Goal: Complete application form

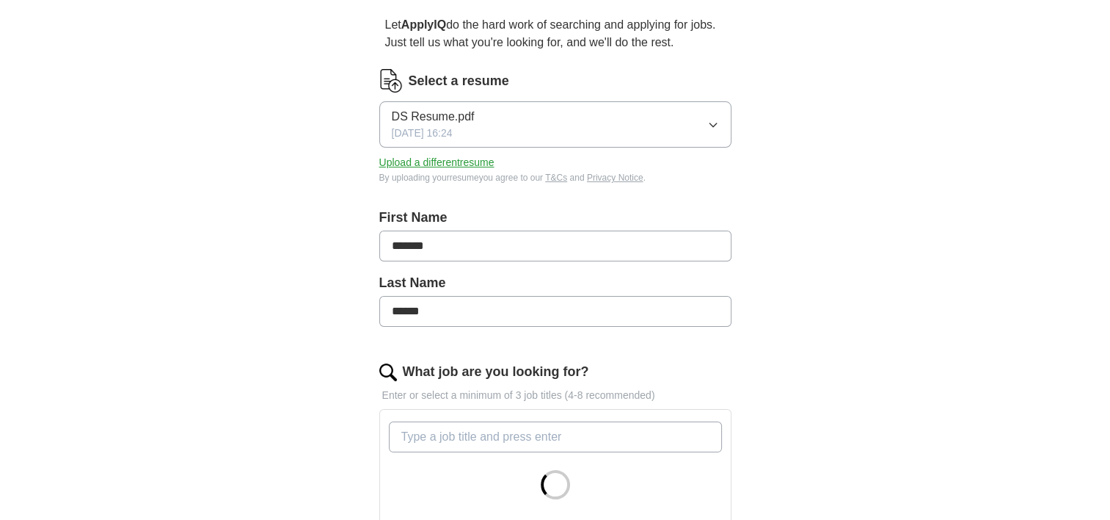
scroll to position [132, 0]
click at [612, 440] on input "What job are you looking for?" at bounding box center [555, 436] width 333 height 31
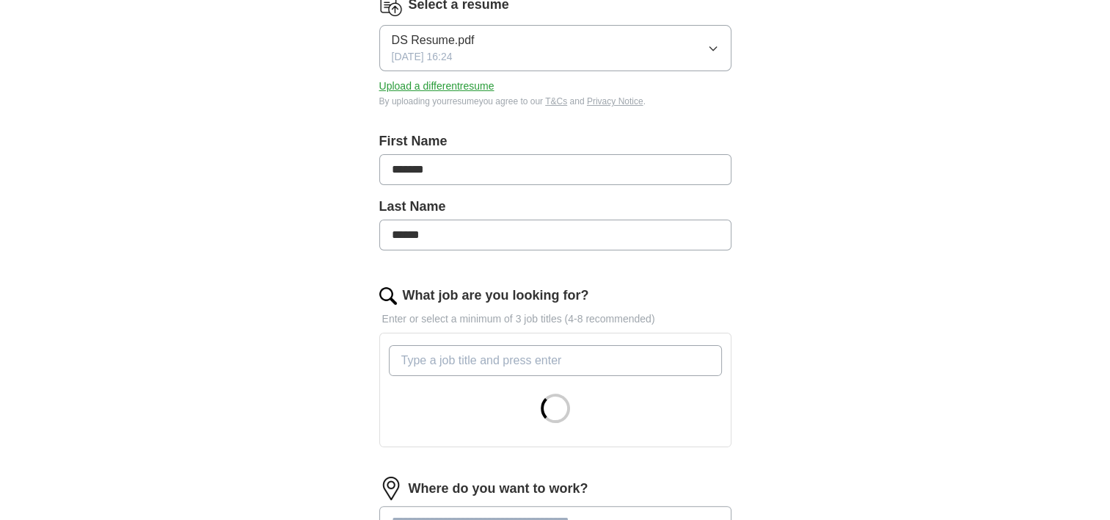
scroll to position [208, 0]
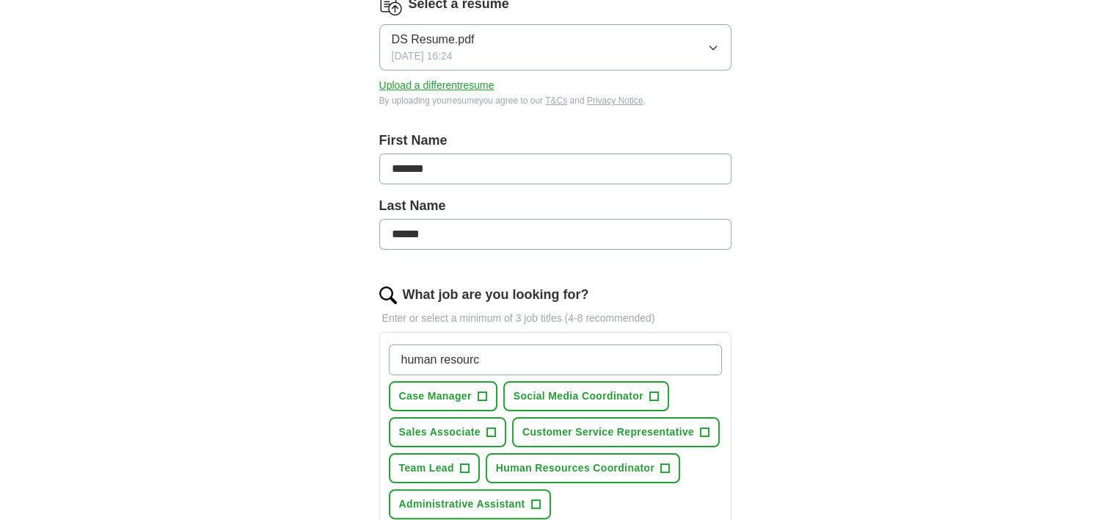
type input "human resource"
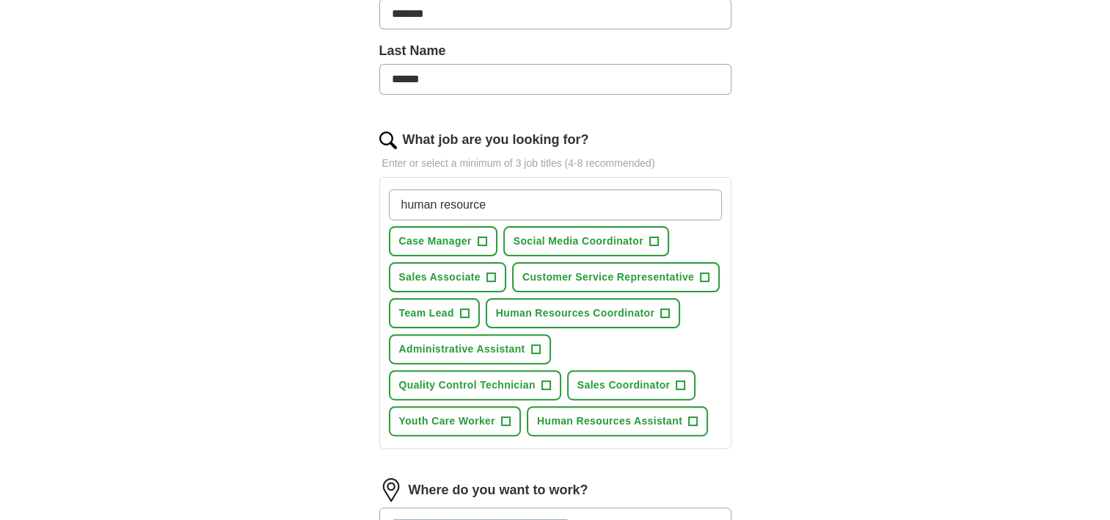
scroll to position [364, 0]
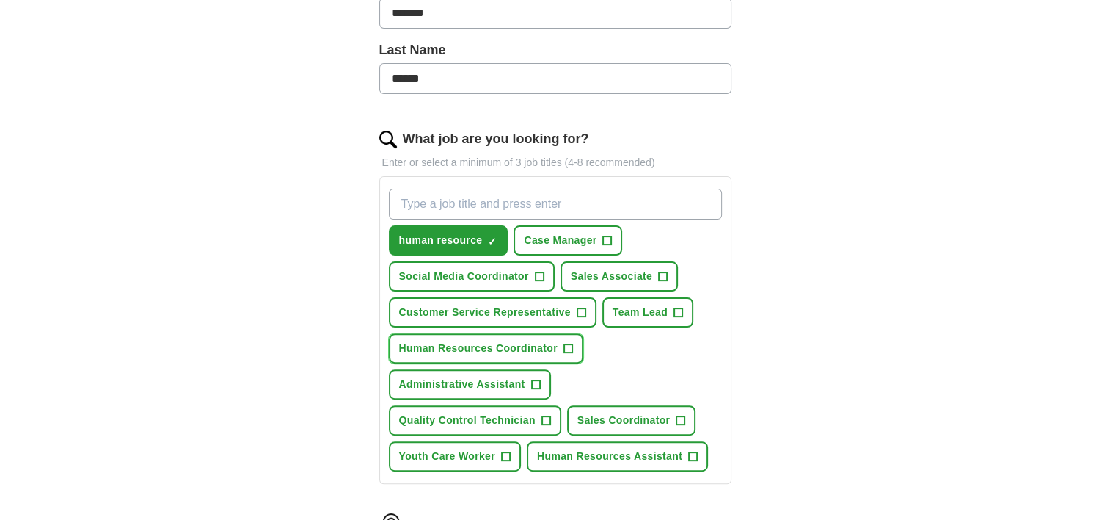
click at [508, 341] on span "Human Resources Coordinator" at bounding box center [478, 348] width 159 height 15
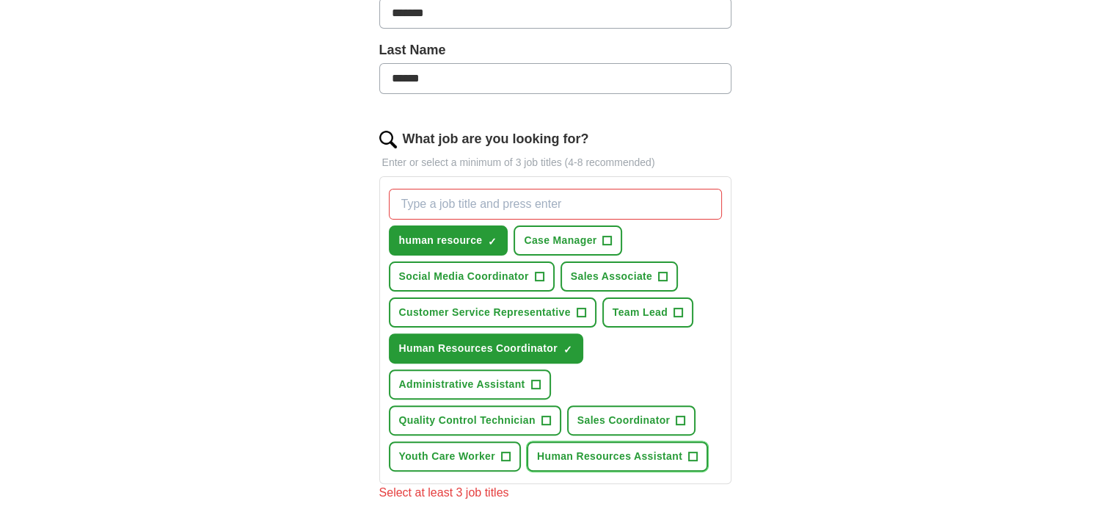
click at [564, 452] on span "Human Resources Assistant" at bounding box center [609, 455] width 145 height 15
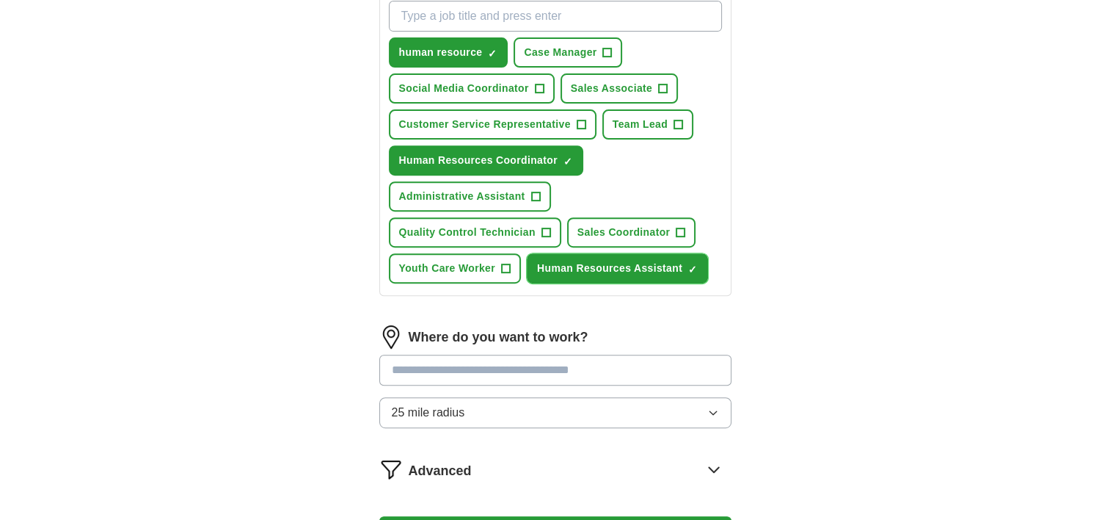
scroll to position [556, 0]
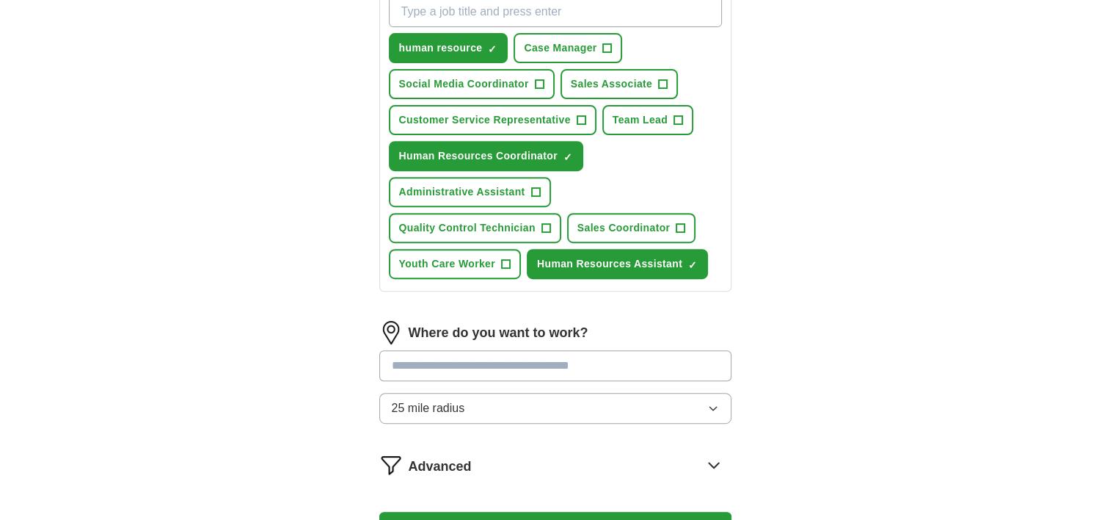
click at [627, 356] on input at bounding box center [555, 365] width 352 height 31
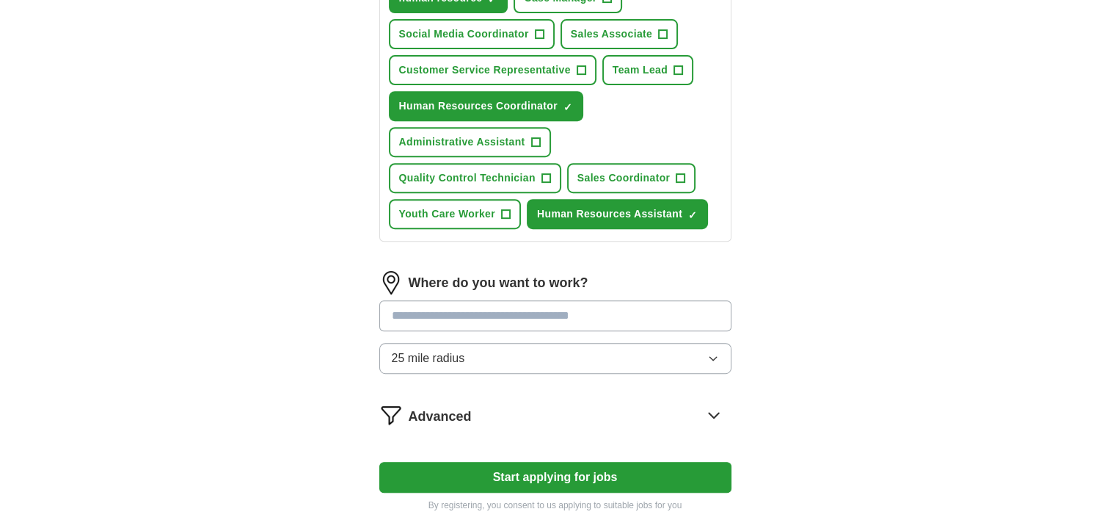
scroll to position [607, 0]
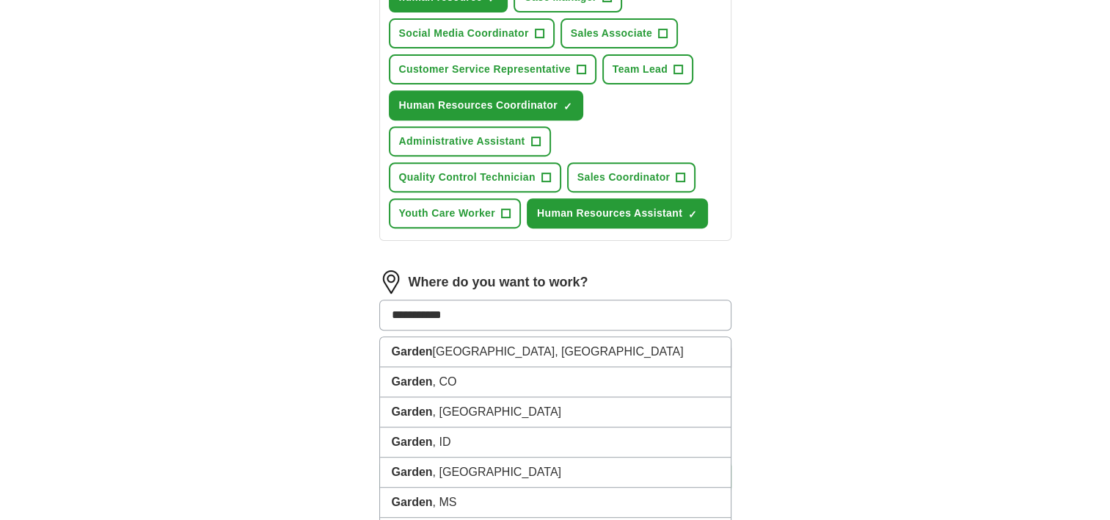
type input "**********"
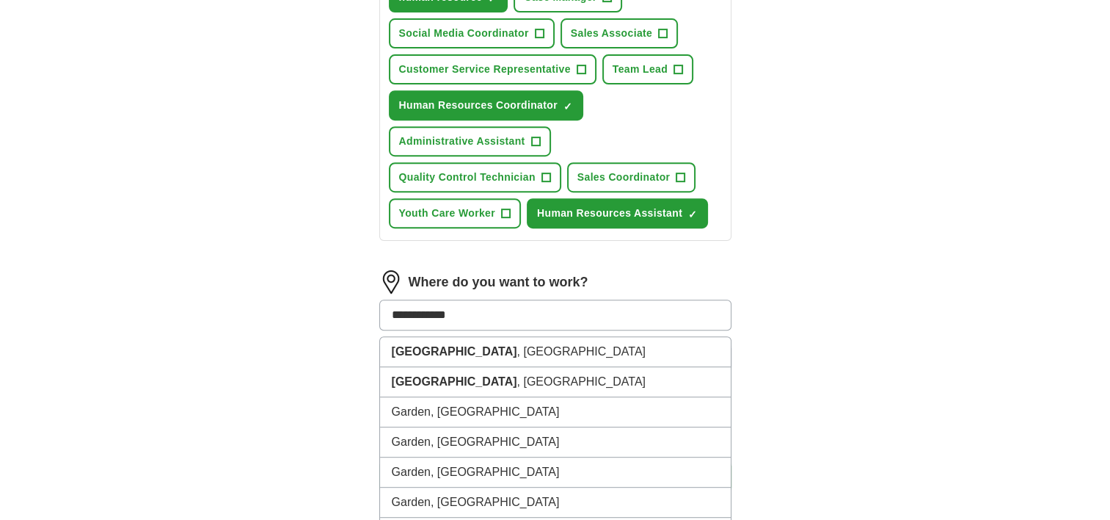
click at [627, 352] on li "[GEOGRAPHIC_DATA] , [GEOGRAPHIC_DATA]" at bounding box center [555, 352] width 351 height 30
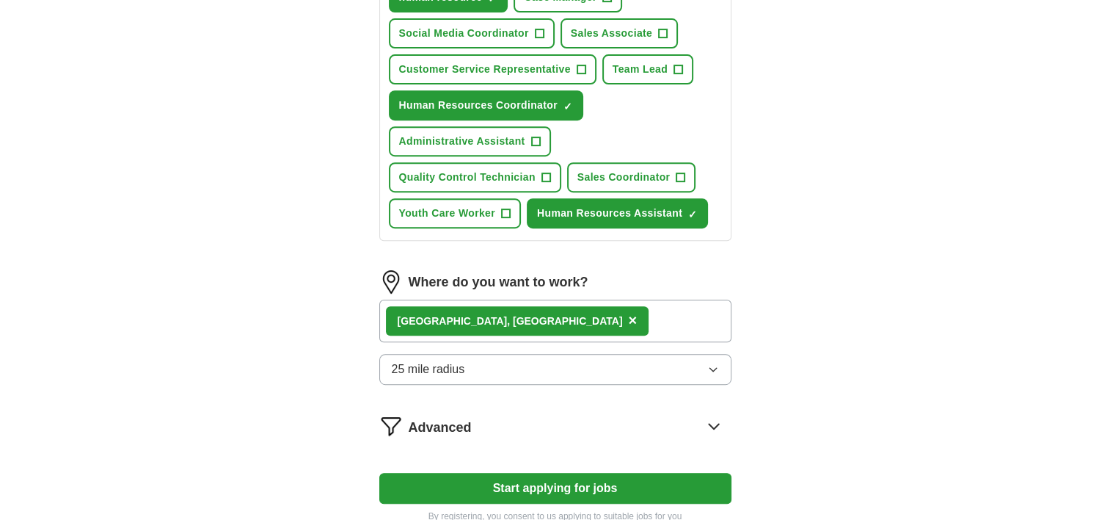
click at [620, 361] on button "25 mile radius" at bounding box center [555, 369] width 352 height 31
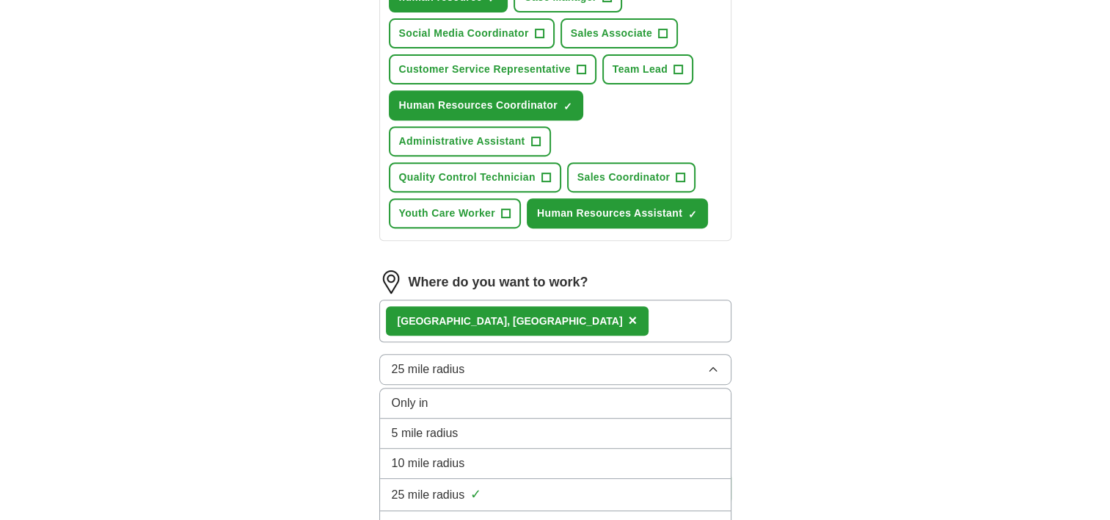
click at [591, 424] on div "5 mile radius" at bounding box center [555, 433] width 327 height 18
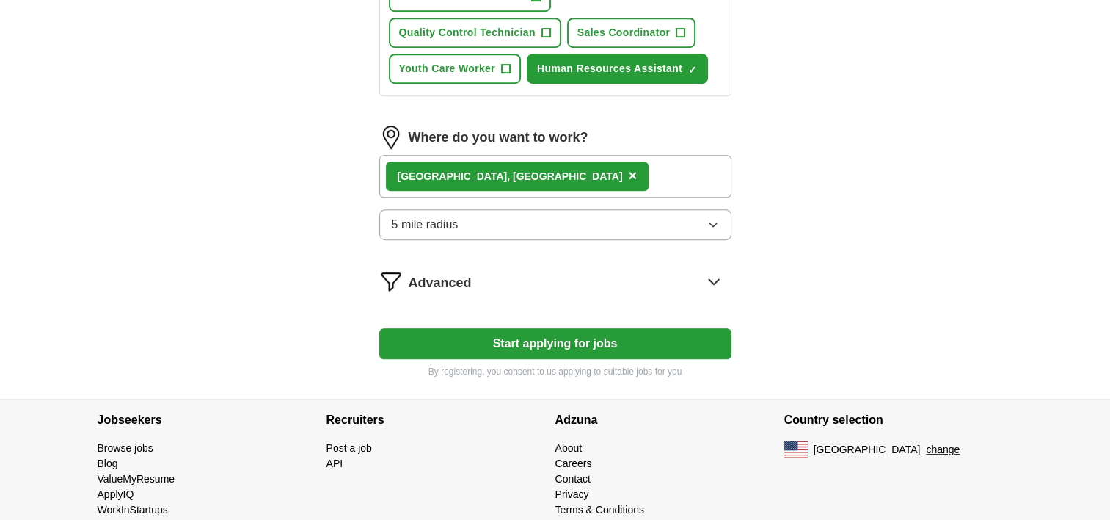
scroll to position [753, 0]
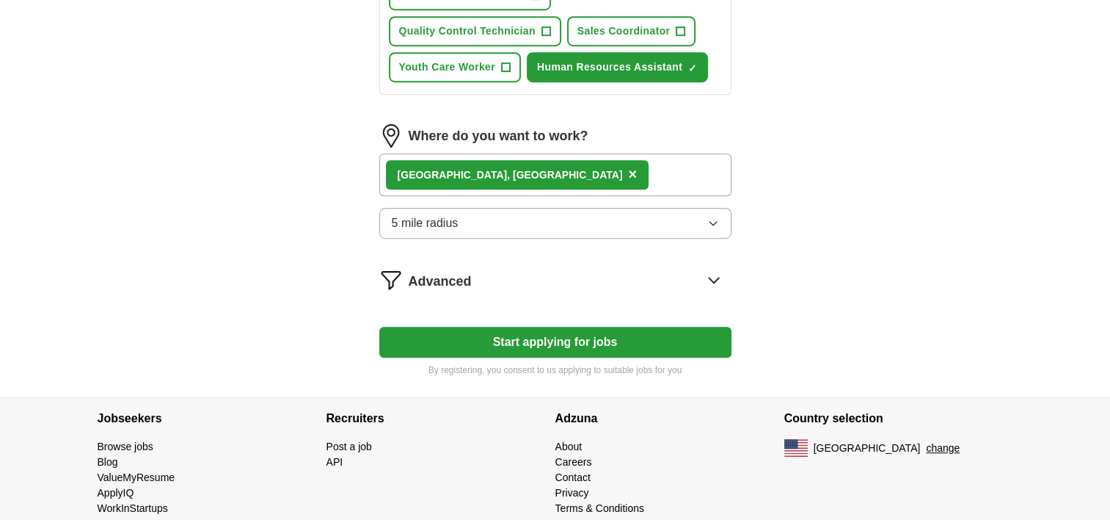
click at [597, 346] on button "Start applying for jobs" at bounding box center [555, 342] width 352 height 31
select select "**"
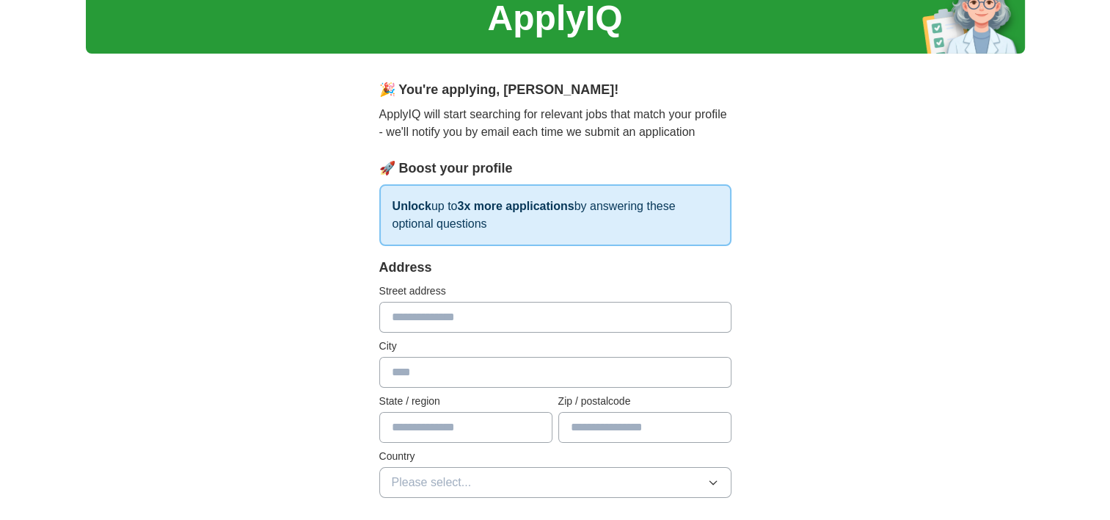
scroll to position [61, 0]
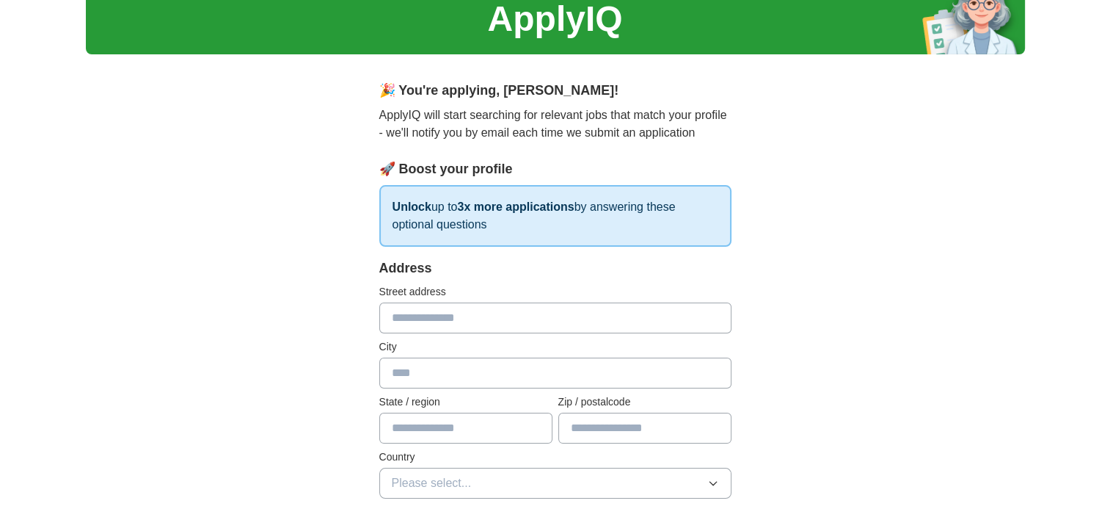
click at [545, 325] on input "text" at bounding box center [555, 317] width 352 height 31
type input "**********"
type input "*****"
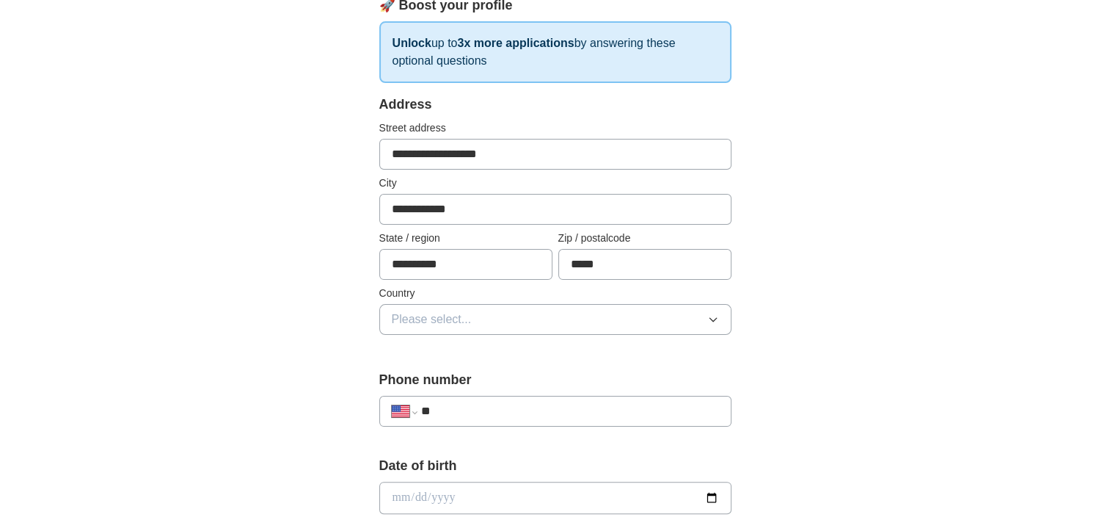
scroll to position [226, 0]
click at [561, 302] on button "Please select..." at bounding box center [555, 317] width 352 height 31
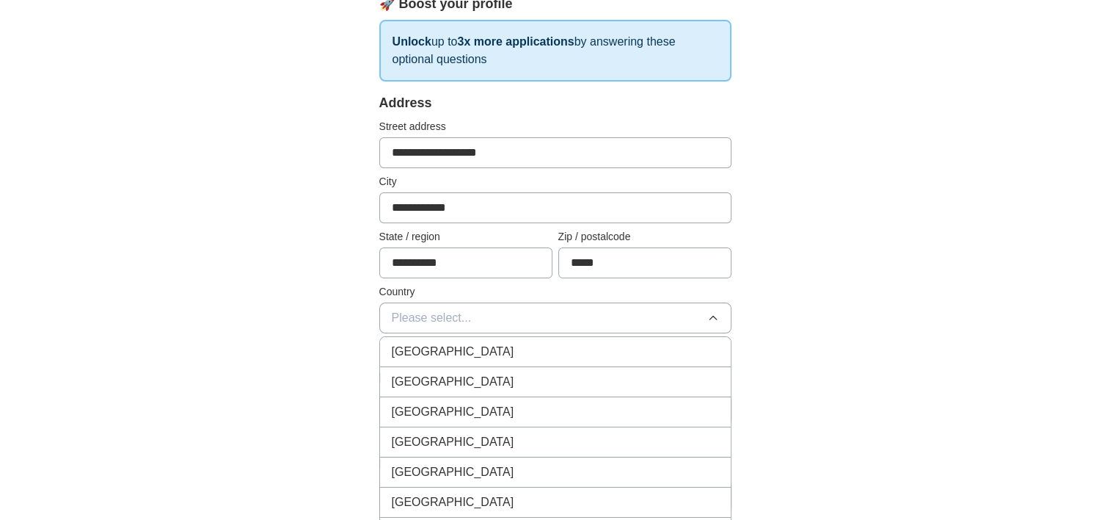
click at [542, 379] on div "[GEOGRAPHIC_DATA]" at bounding box center [555, 382] width 327 height 18
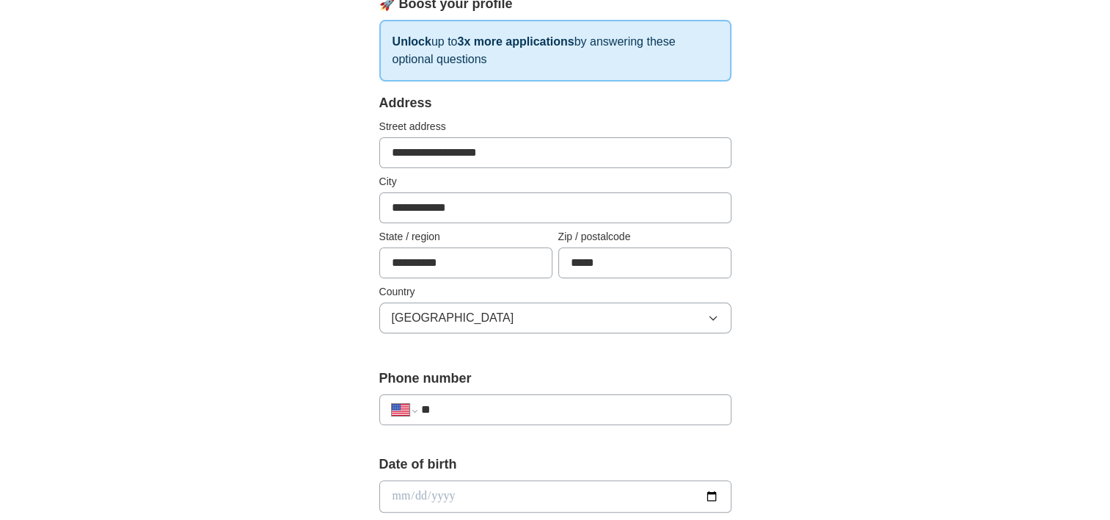
click at [539, 405] on input "**" at bounding box center [570, 410] width 298 height 18
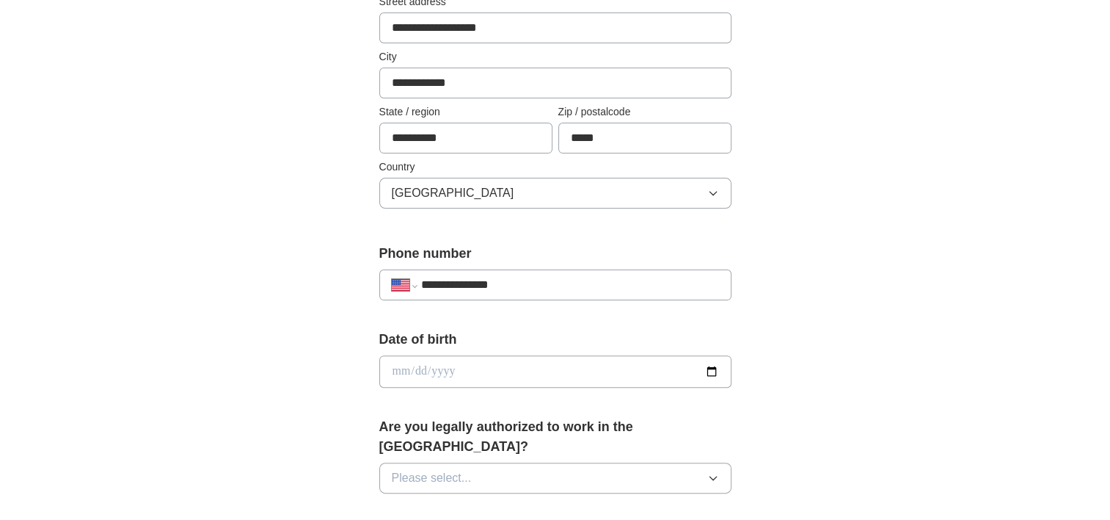
scroll to position [352, 0]
type input "**********"
click at [540, 375] on input "date" at bounding box center [555, 370] width 352 height 32
type input "**********"
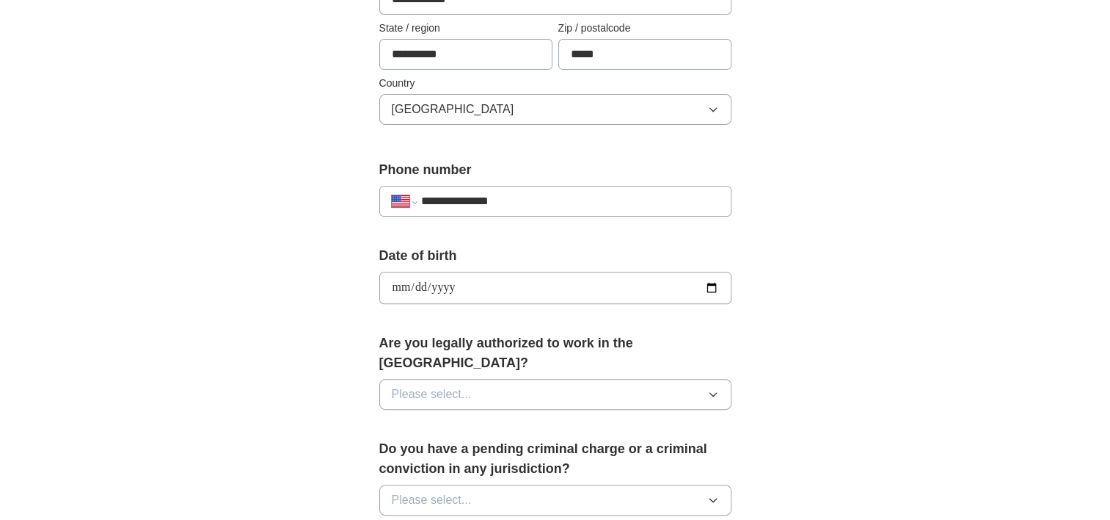
scroll to position [449, 0]
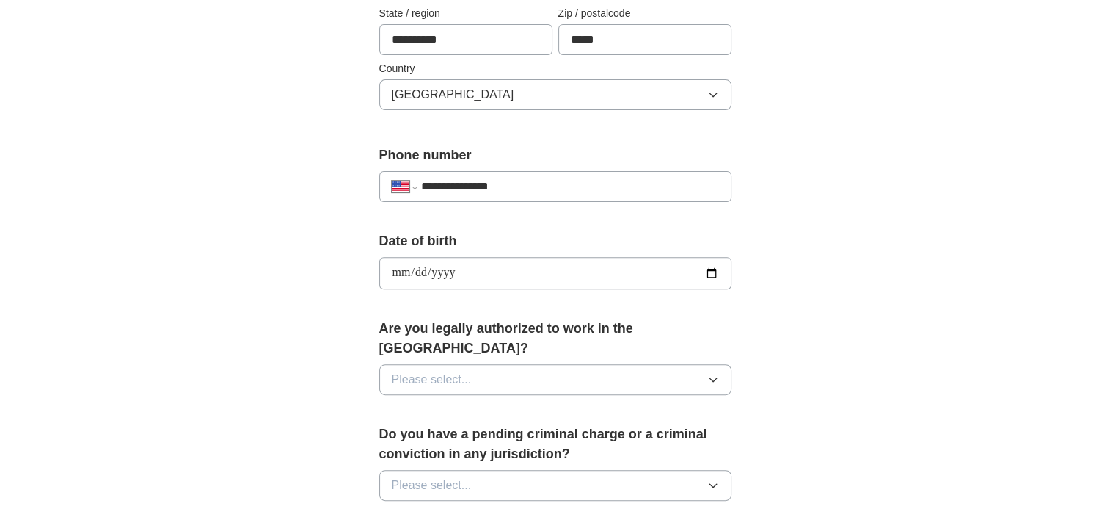
click at [542, 367] on button "Please select..." at bounding box center [555, 379] width 352 height 31
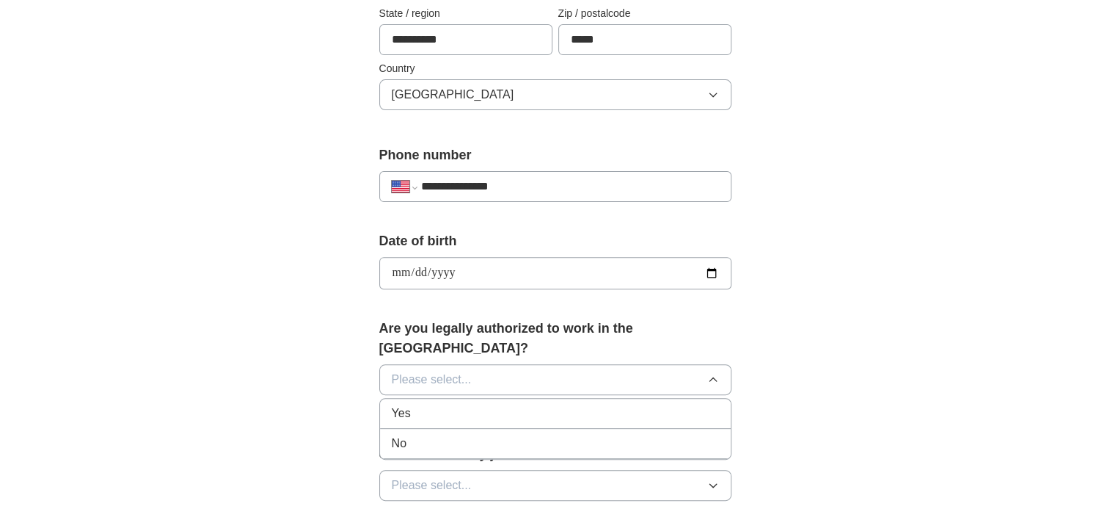
click at [542, 404] on div "Yes" at bounding box center [555, 413] width 327 height 18
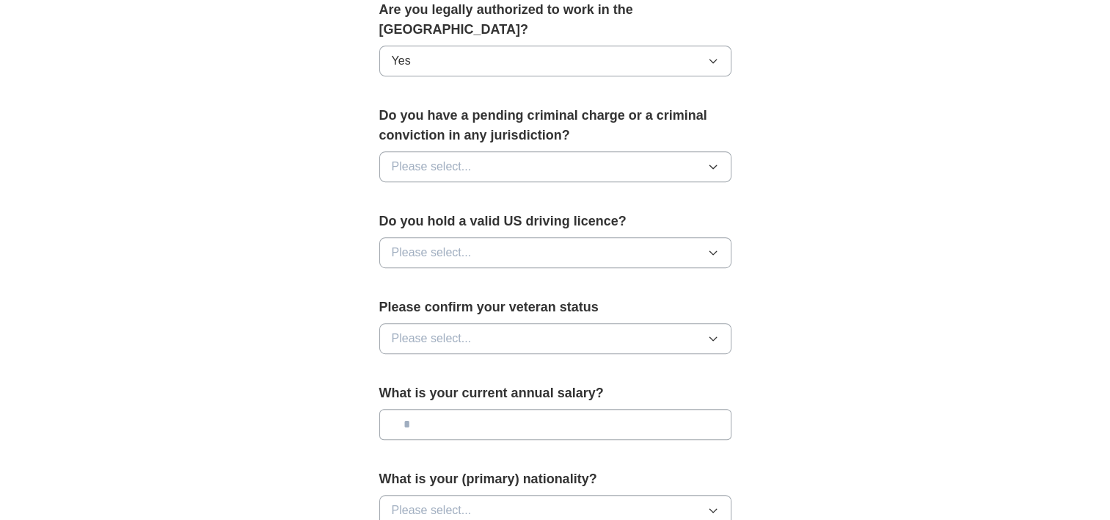
scroll to position [769, 0]
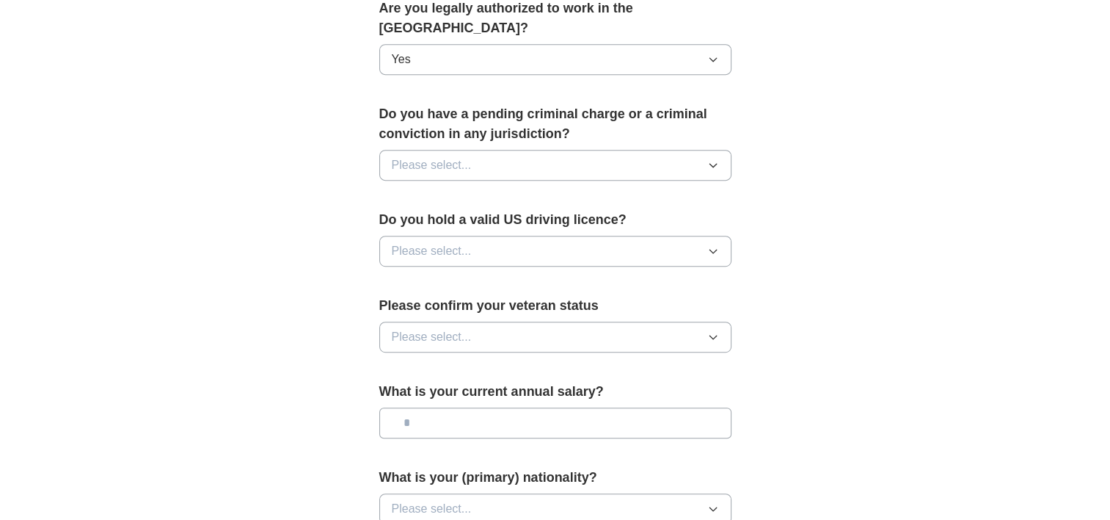
click at [581, 150] on button "Please select..." at bounding box center [555, 165] width 352 height 31
click at [536, 220] on div "No" at bounding box center [555, 229] width 327 height 18
click at [523, 236] on button "Please select..." at bounding box center [555, 251] width 352 height 31
click at [517, 276] on div "Yes" at bounding box center [555, 285] width 327 height 18
click at [506, 321] on button "Please select..." at bounding box center [555, 336] width 352 height 31
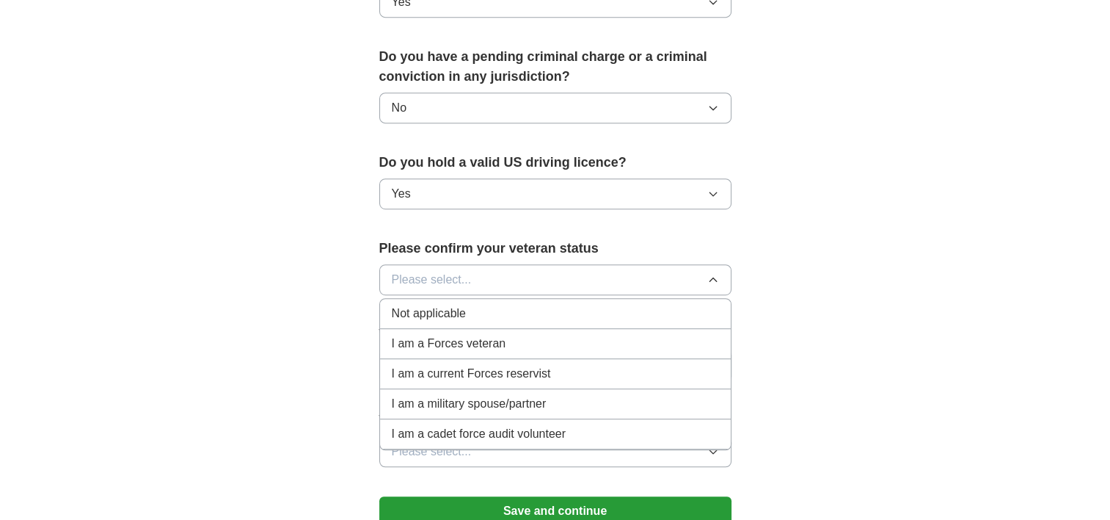
scroll to position [827, 0]
click at [622, 304] on div "Not applicable" at bounding box center [555, 313] width 327 height 18
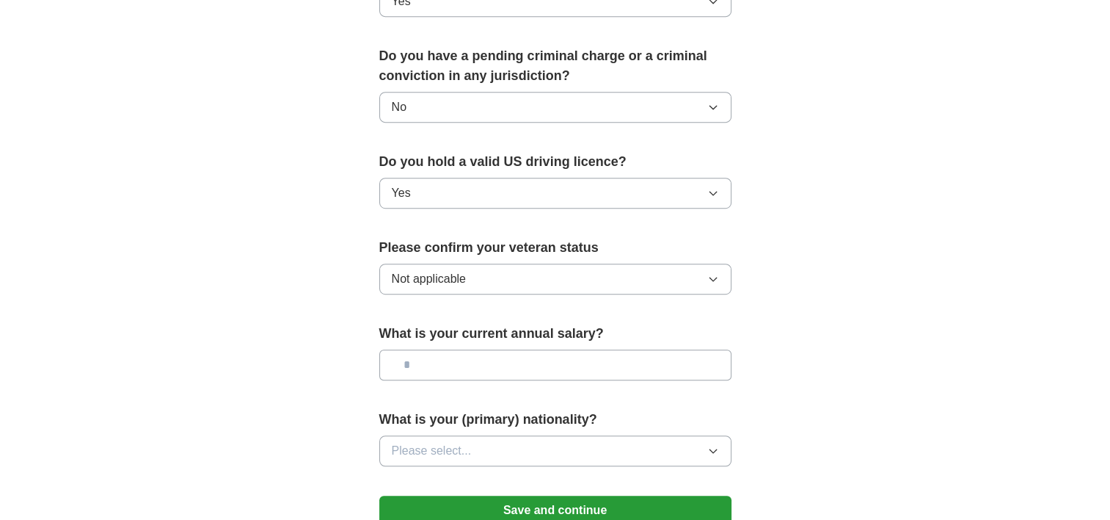
click at [605, 350] on input "text" at bounding box center [555, 364] width 352 height 31
click at [648, 349] on input "text" at bounding box center [555, 364] width 352 height 31
type input "*******"
click at [605, 435] on button "Please select..." at bounding box center [555, 450] width 352 height 31
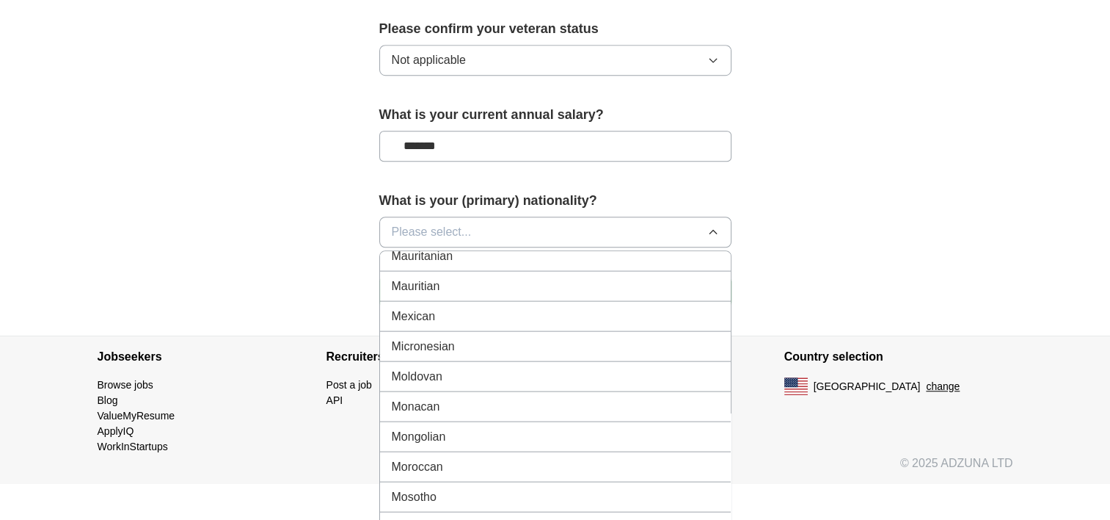
scroll to position [3379, 0]
click at [584, 308] on div "Mexican" at bounding box center [555, 317] width 327 height 18
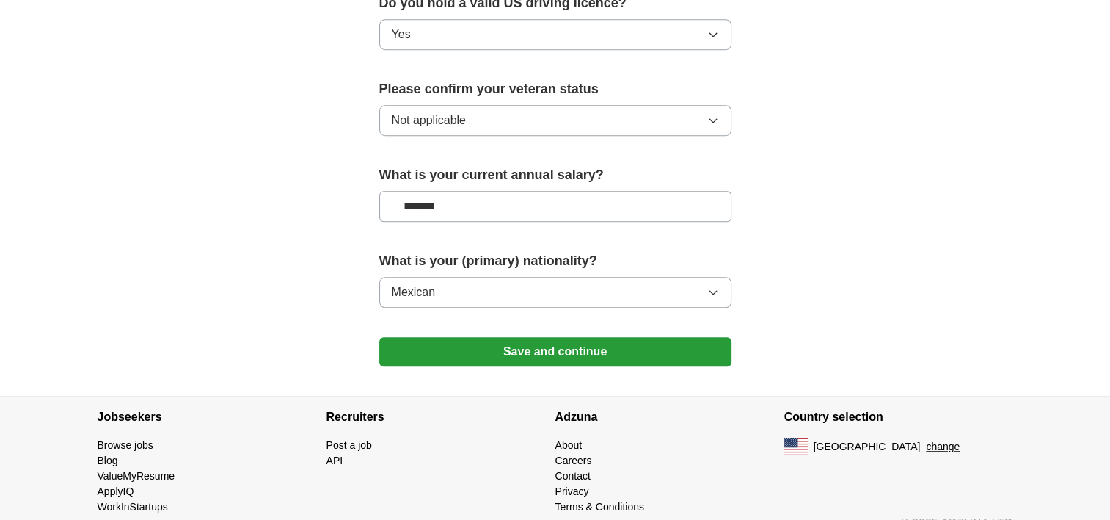
click at [567, 337] on button "Save and continue" at bounding box center [555, 351] width 352 height 29
